Goal: Information Seeking & Learning: Learn about a topic

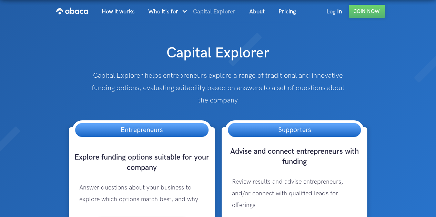
click at [220, 20] on link "Capital Explorer" at bounding box center [214, 11] width 56 height 23
click at [74, 13] on img "home" at bounding box center [72, 11] width 32 height 11
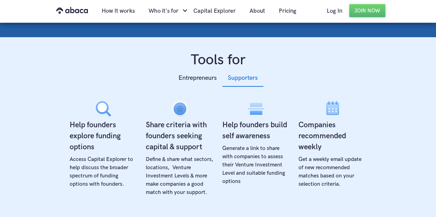
scroll to position [229, 0]
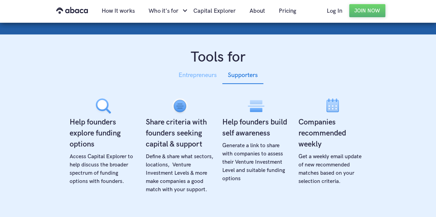
click at [198, 79] on div "Entrepreneurs" at bounding box center [197, 75] width 38 height 10
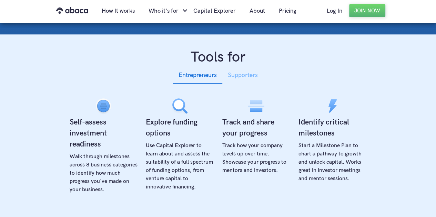
click at [242, 76] on div "Supporters" at bounding box center [243, 75] width 30 height 10
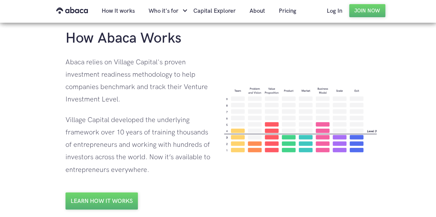
scroll to position [488, 0]
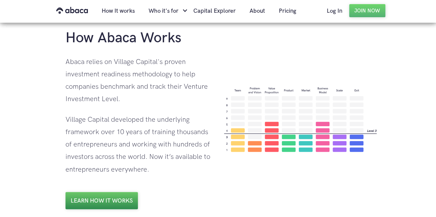
click at [121, 197] on link "Learn how it works" at bounding box center [101, 200] width 72 height 17
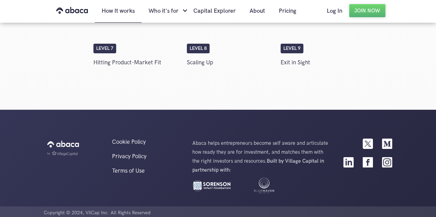
scroll to position [1313, 0]
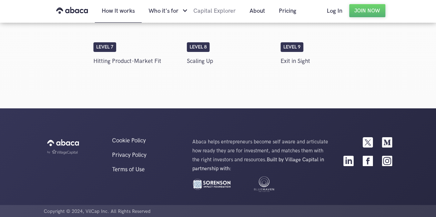
click at [218, 11] on link "Capital Explorer" at bounding box center [214, 10] width 56 height 23
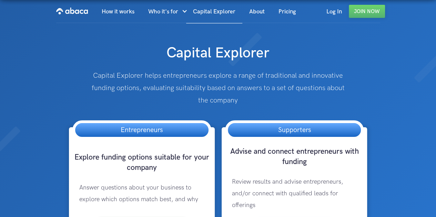
click at [280, 10] on link "Pricing" at bounding box center [286, 11] width 31 height 23
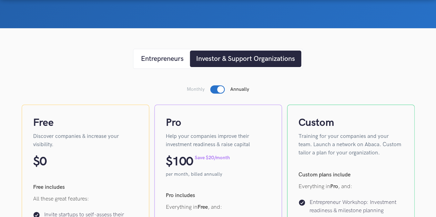
scroll to position [92, 0]
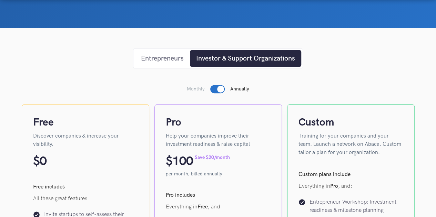
click at [154, 55] on div "Entrepreneurs" at bounding box center [162, 58] width 43 height 10
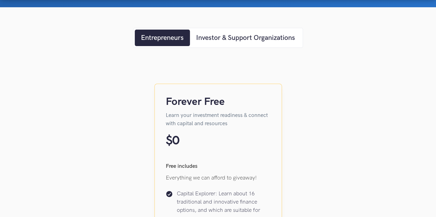
scroll to position [112, 0]
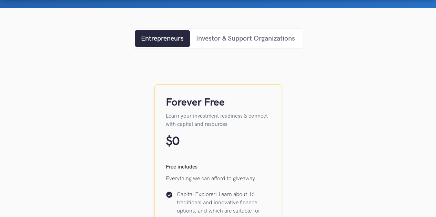
click at [222, 41] on div "Investor & Support Organizations" at bounding box center [245, 38] width 99 height 10
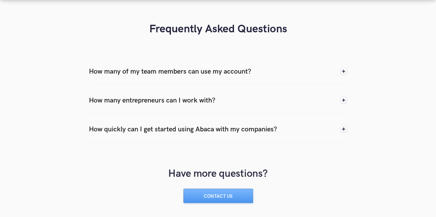
scroll to position [721, 0]
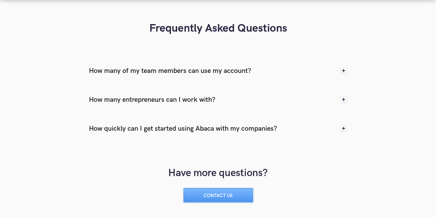
click at [205, 102] on div "How many entrepreneurs can I work with?" at bounding box center [152, 100] width 126 height 10
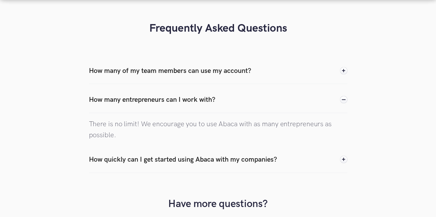
click at [205, 102] on div "How many entrepreneurs can I work with?" at bounding box center [152, 100] width 126 height 10
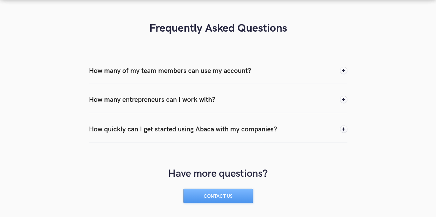
click at [209, 128] on div "How quickly can I get started using Abaca with my companies?" at bounding box center [183, 129] width 188 height 10
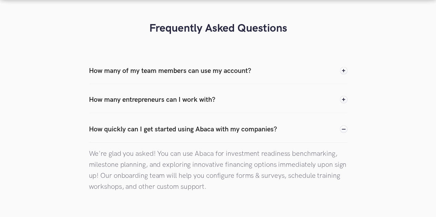
click at [209, 128] on div "How quickly can I get started using Abaca with my companies?" at bounding box center [183, 129] width 188 height 10
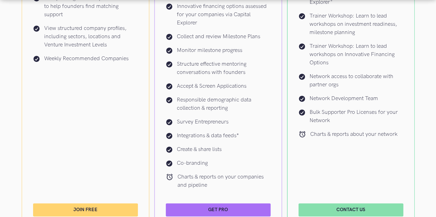
scroll to position [0, 0]
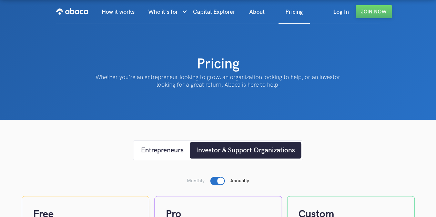
click at [71, 9] on img "home" at bounding box center [72, 11] width 32 height 11
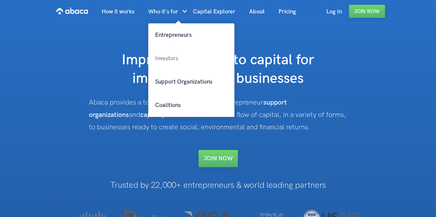
click at [171, 59] on link "Investors" at bounding box center [191, 58] width 86 height 23
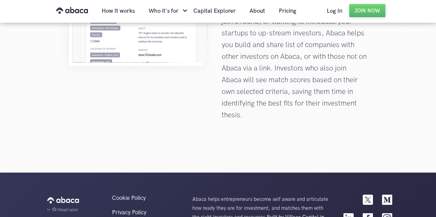
scroll to position [997, 0]
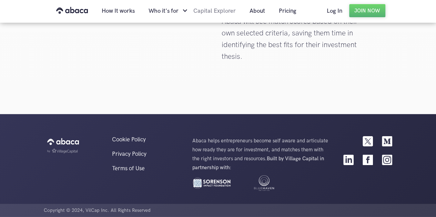
click at [212, 10] on link "Capital Explorer" at bounding box center [214, 10] width 56 height 23
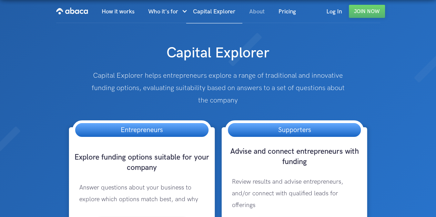
click at [252, 9] on link "About" at bounding box center [256, 11] width 29 height 23
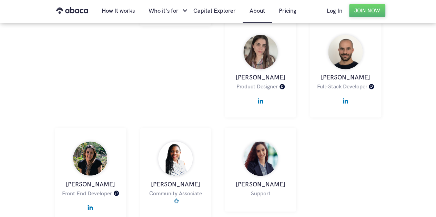
scroll to position [672, 0]
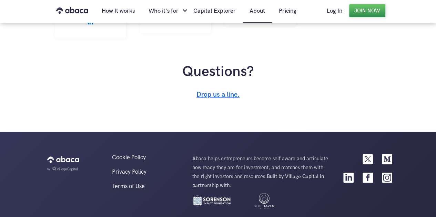
click at [365, 14] on link "Join Now" at bounding box center [367, 10] width 36 height 13
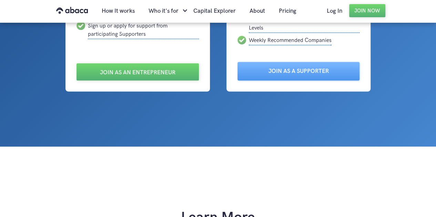
scroll to position [183, 0]
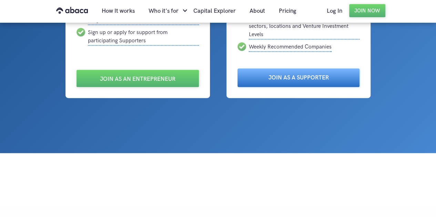
click at [311, 80] on link "Join as a Supporter" at bounding box center [298, 78] width 122 height 19
